Goal: Task Accomplishment & Management: Manage account settings

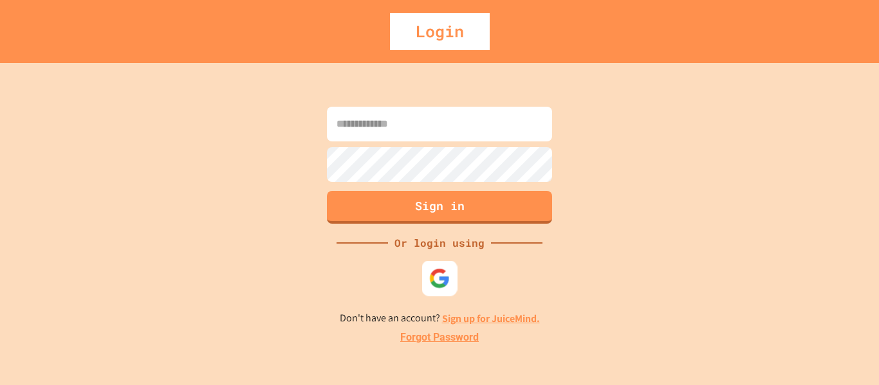
click at [448, 275] on img at bounding box center [439, 278] width 21 height 21
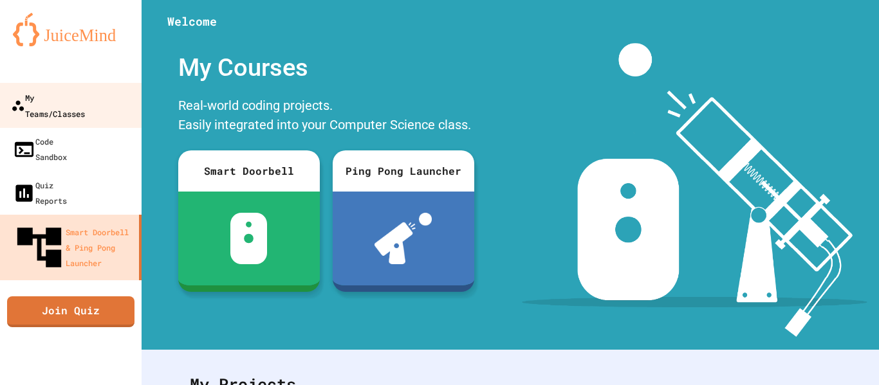
click at [31, 95] on div "My Teams/Classes" at bounding box center [48, 105] width 74 height 32
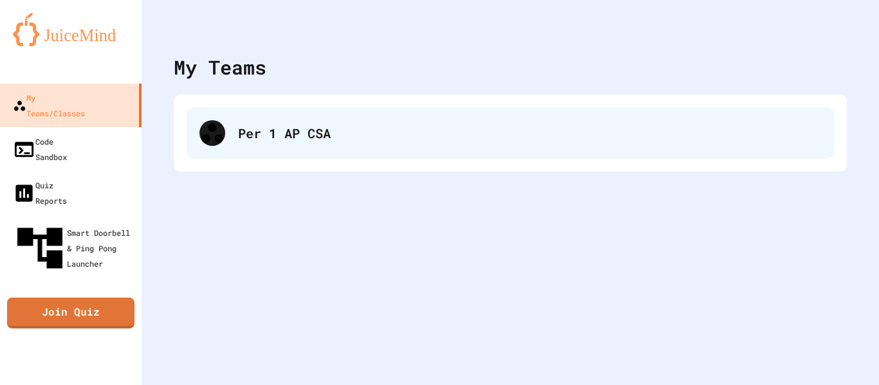
click at [343, 140] on div "Per 1 AP CSA" at bounding box center [529, 133] width 583 height 19
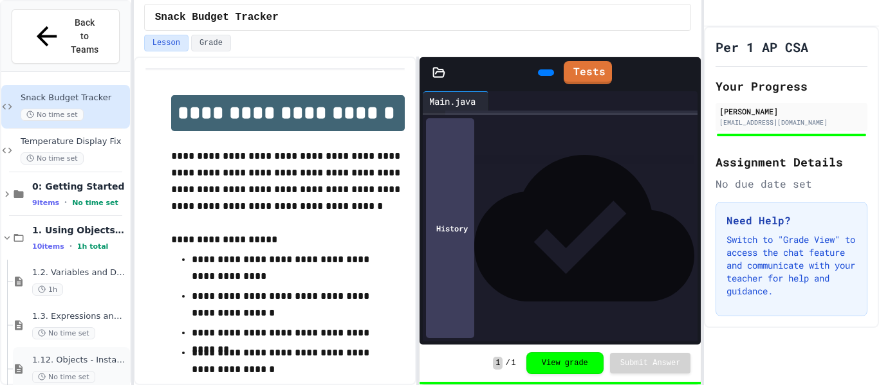
scroll to position [562, 0]
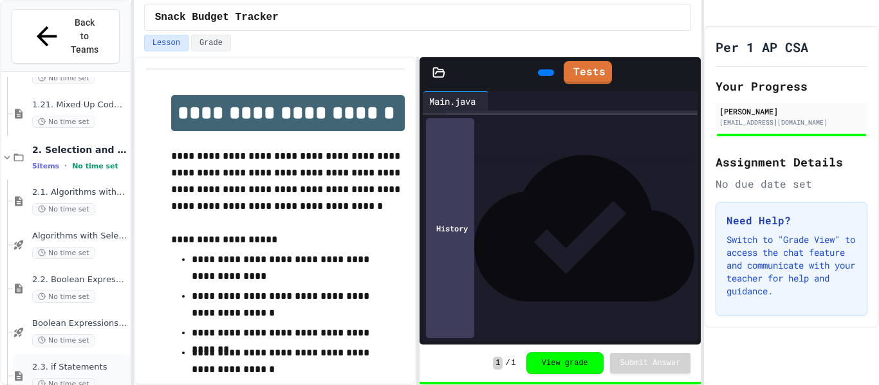
click at [91, 378] on span "No time set" at bounding box center [63, 384] width 63 height 12
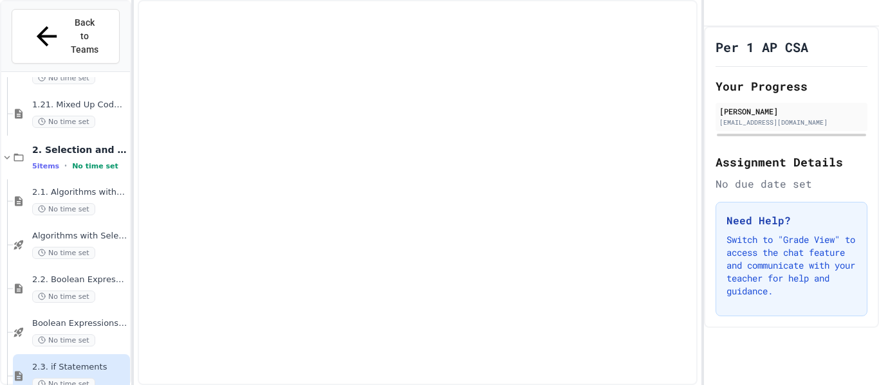
scroll to position [546, 0]
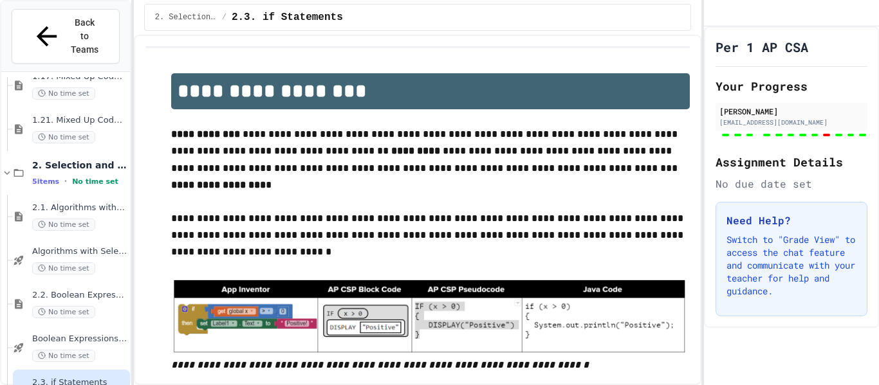
type input "**********"
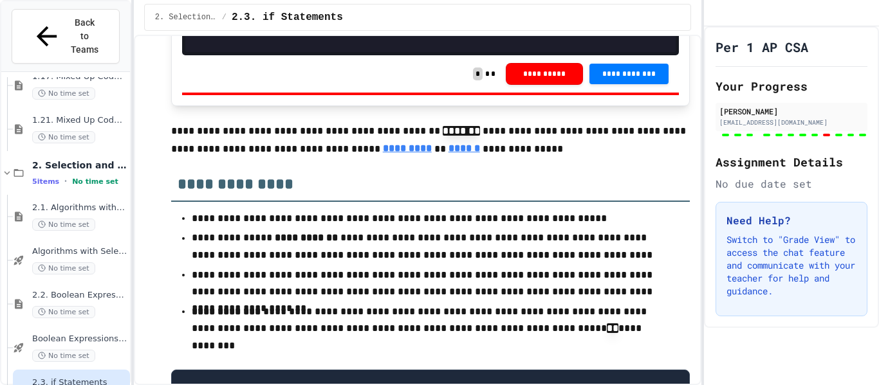
scroll to position [314, 0]
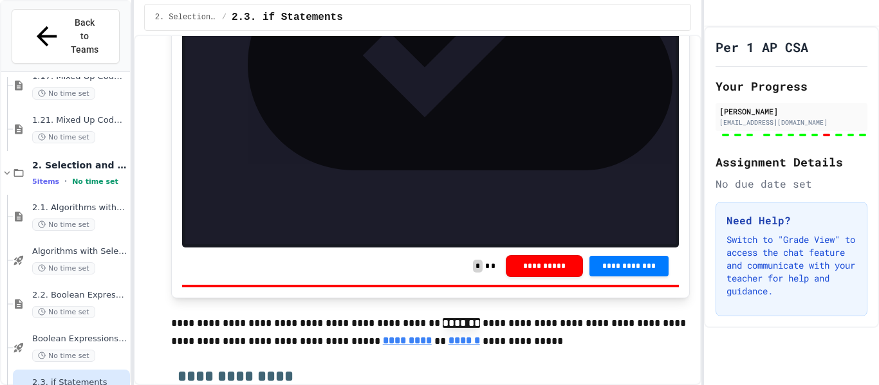
scroll to position [8598, 0]
